Goal: Task Accomplishment & Management: Manage account settings

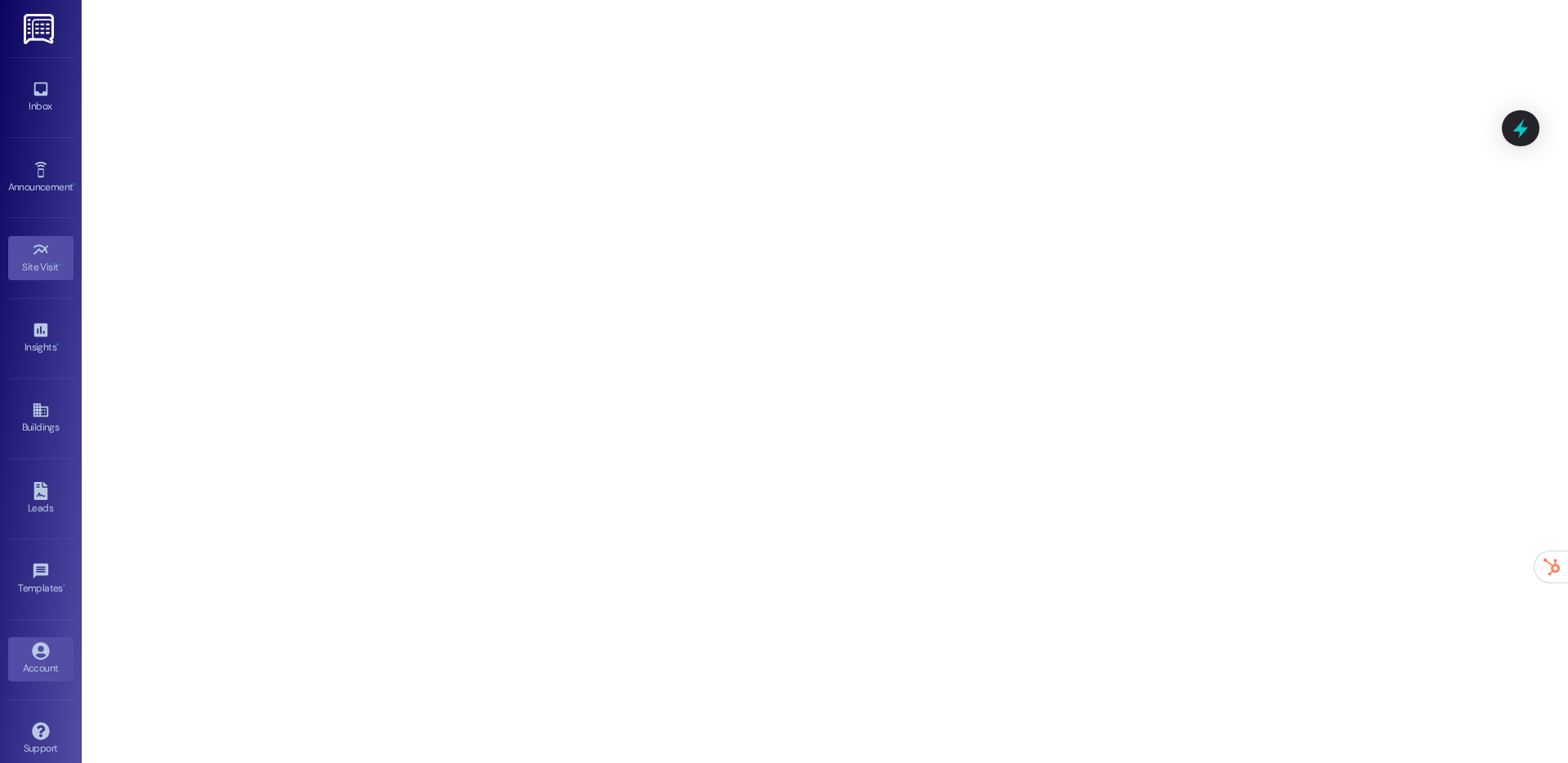
click at [42, 640] on link "Account" at bounding box center [41, 658] width 65 height 44
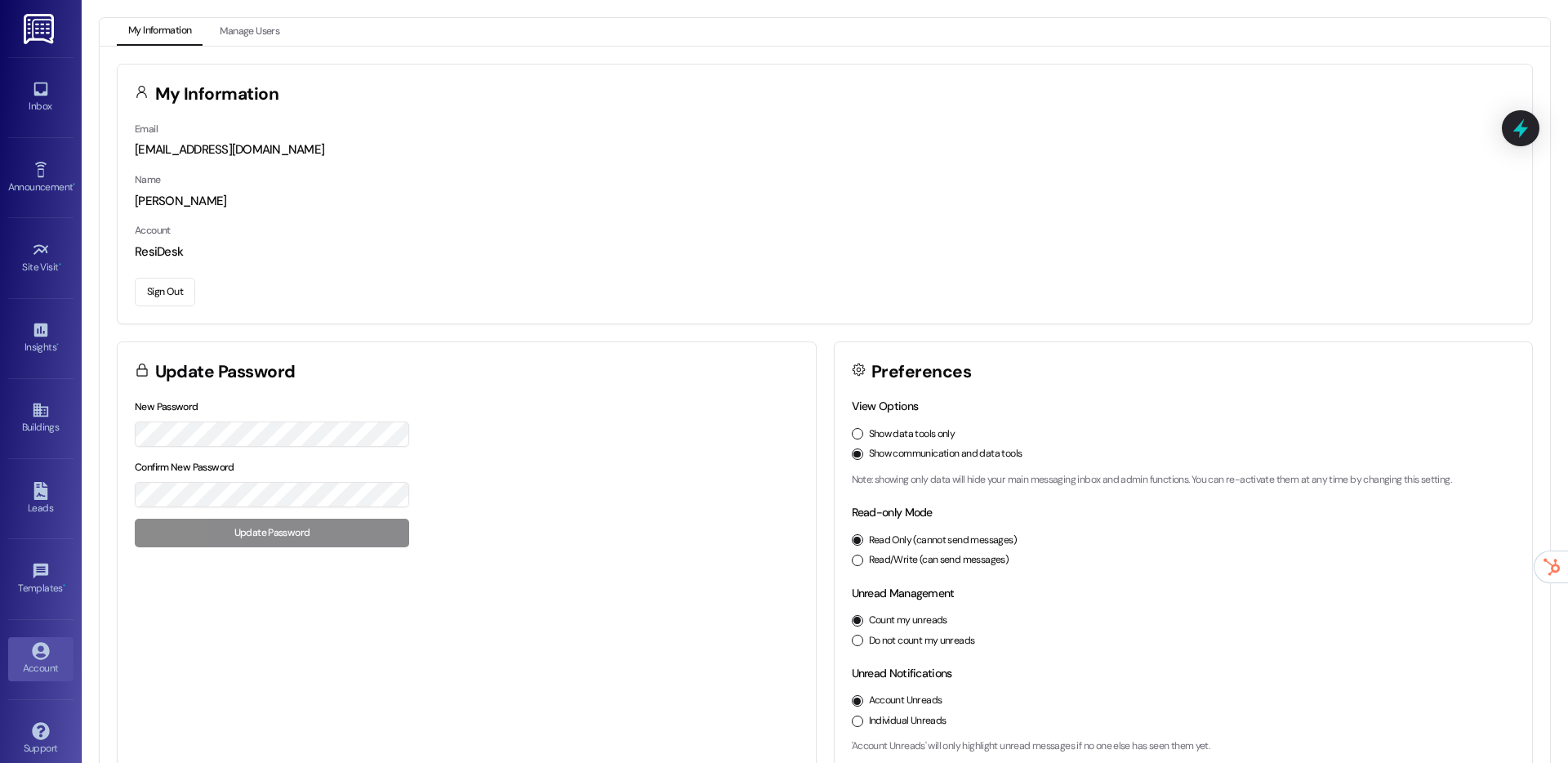
click at [173, 285] on button "Sign Out" at bounding box center [164, 291] width 61 height 29
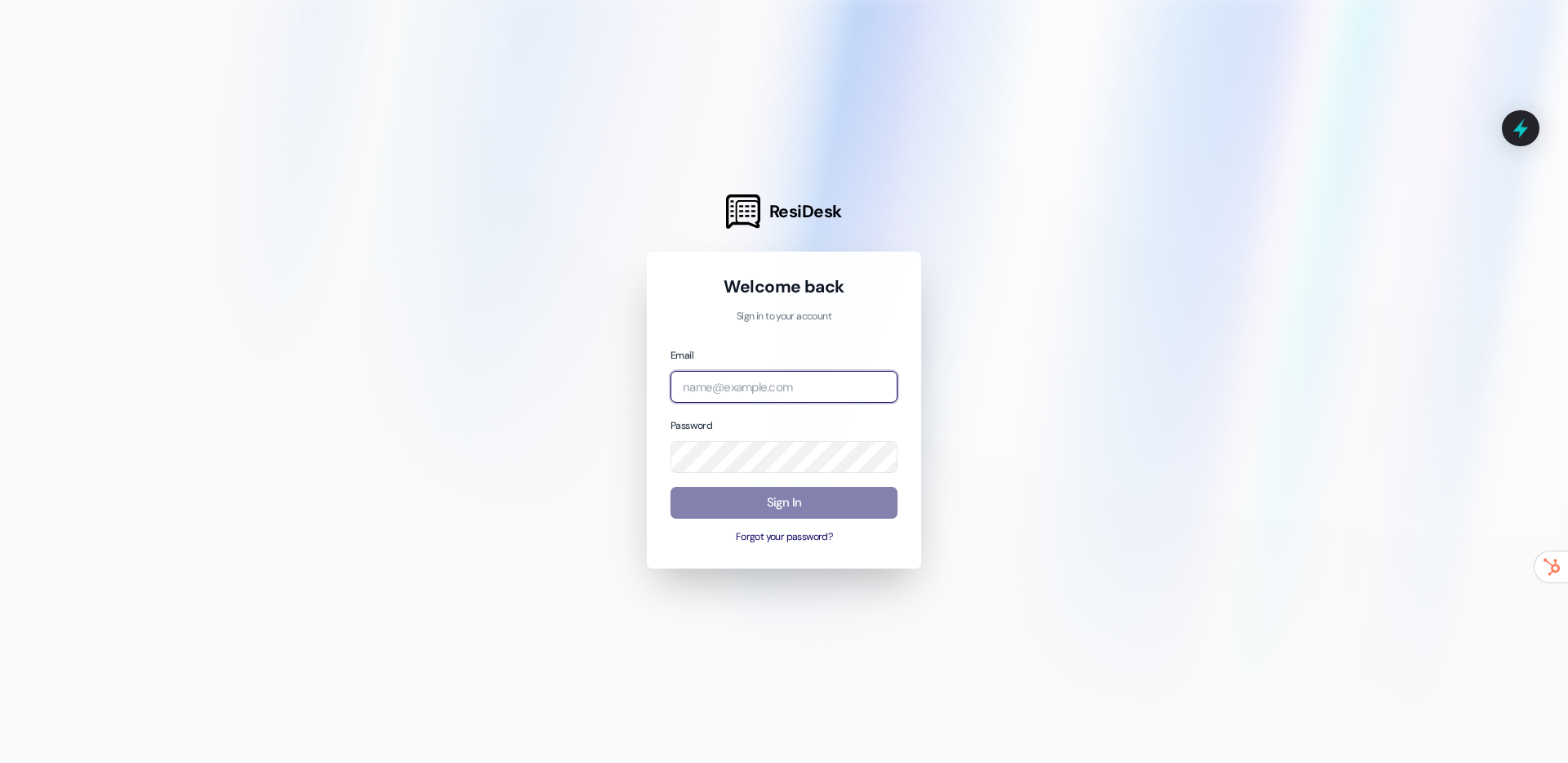
click at [732, 396] on input "email" at bounding box center [783, 387] width 227 height 32
type input "[EMAIL_ADDRESS][DOMAIN_NAME]"
